Goal: Transaction & Acquisition: Book appointment/travel/reservation

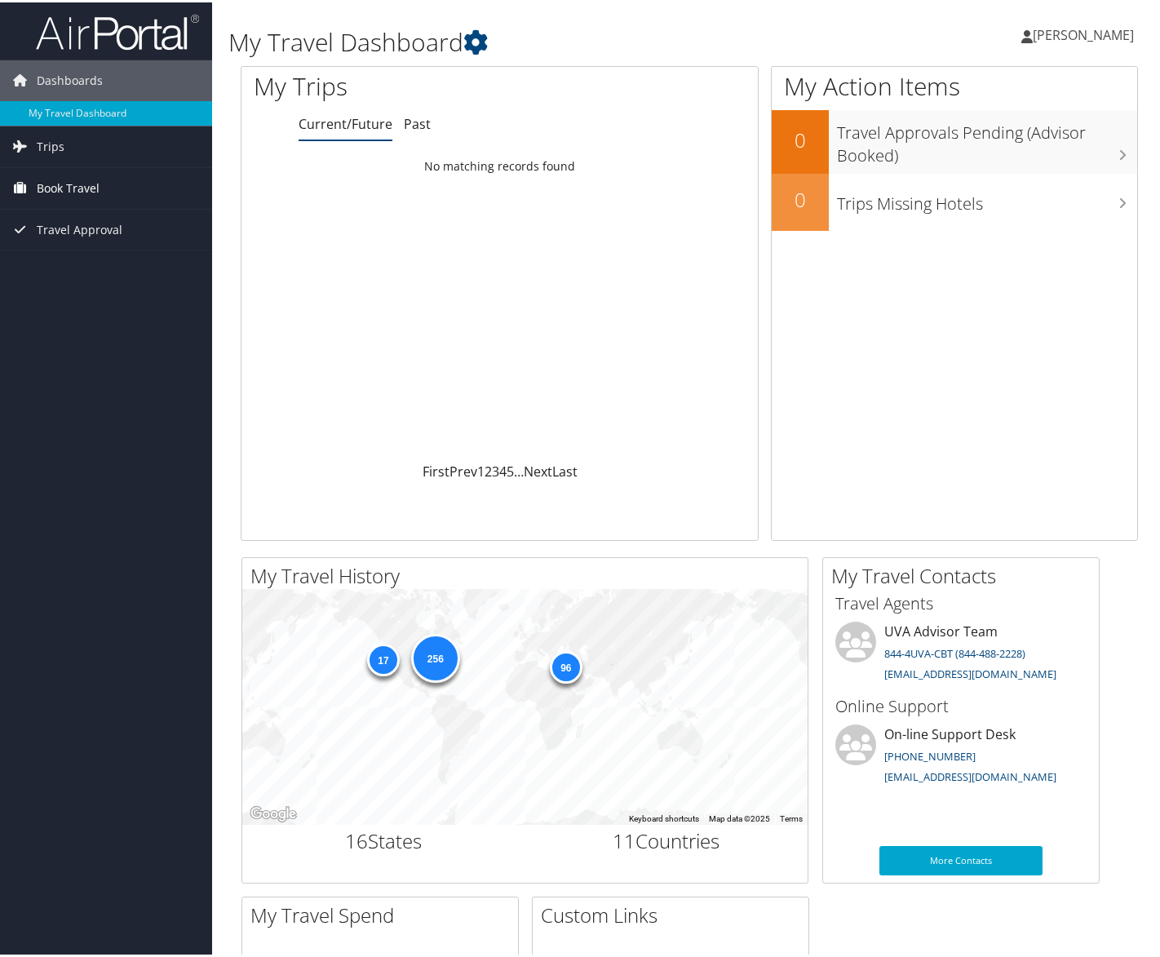
click at [64, 184] on span "Book Travel" at bounding box center [68, 186] width 63 height 41
click at [91, 265] on link "Book/Manage Online Trips" at bounding box center [106, 267] width 212 height 24
